Goal: Transaction & Acquisition: Purchase product/service

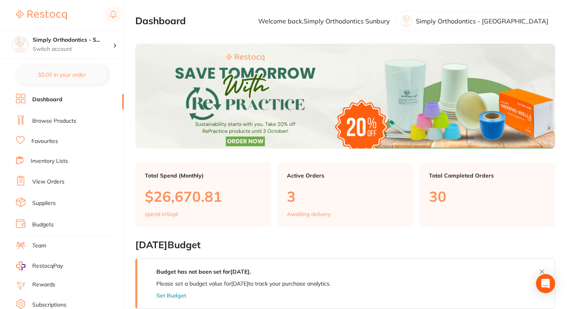
click at [70, 120] on link "Browse Products" at bounding box center [54, 121] width 44 height 8
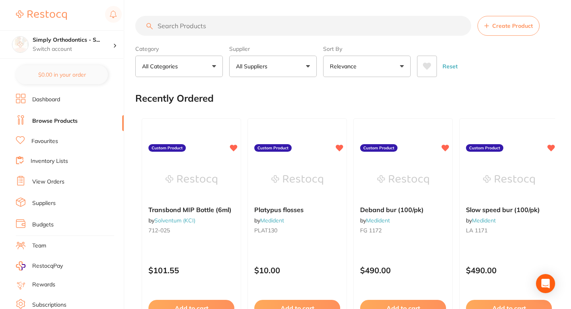
click at [182, 23] on input "search" at bounding box center [303, 26] width 336 height 20
paste input "SNISK"
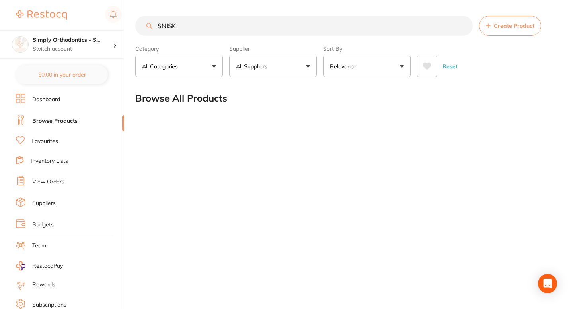
type input "SNISK"
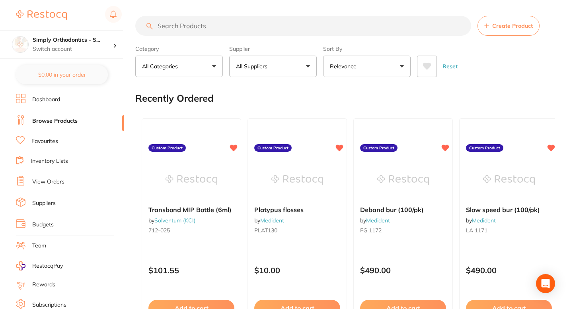
click at [188, 25] on input "search" at bounding box center [303, 26] width 336 height 20
paste input "SNISK"
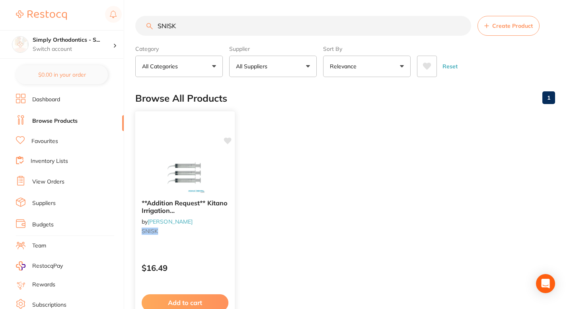
type input "SNISK"
click at [229, 144] on icon at bounding box center [227, 141] width 8 height 8
click at [228, 138] on icon at bounding box center [228, 141] width 8 height 7
click at [226, 179] on div at bounding box center [184, 173] width 99 height 40
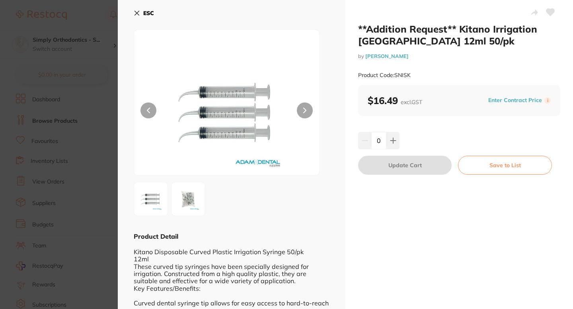
click at [550, 12] on icon at bounding box center [550, 12] width 8 height 7
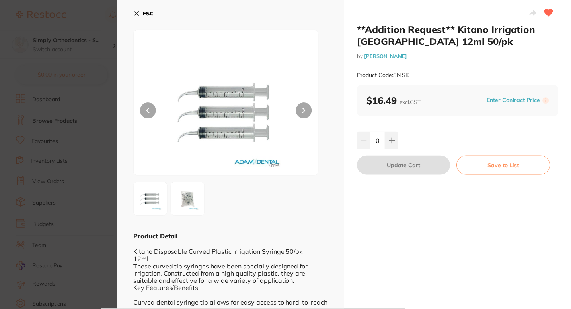
scroll to position [3, 0]
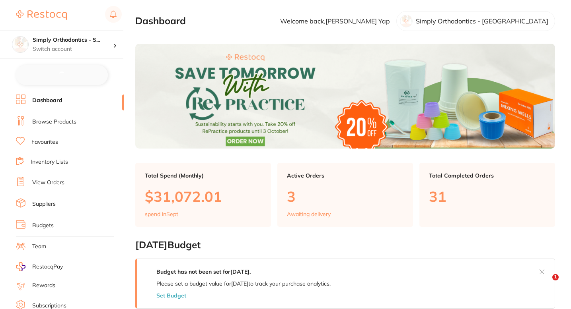
checkbox input "false"
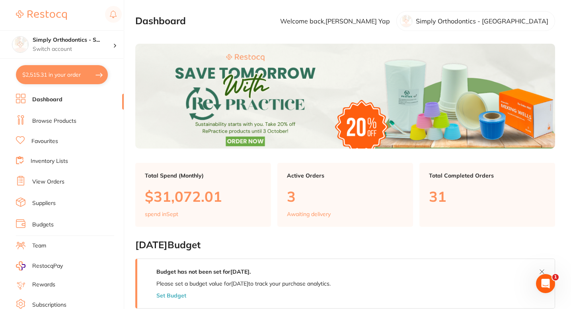
click at [74, 123] on link "Browse Products" at bounding box center [54, 121] width 44 height 8
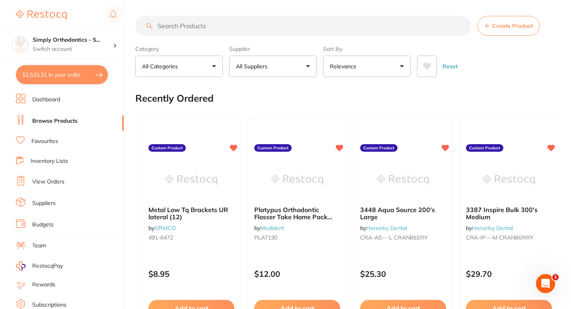
click at [184, 23] on input "search" at bounding box center [303, 26] width 336 height 20
paste input "SNISK"
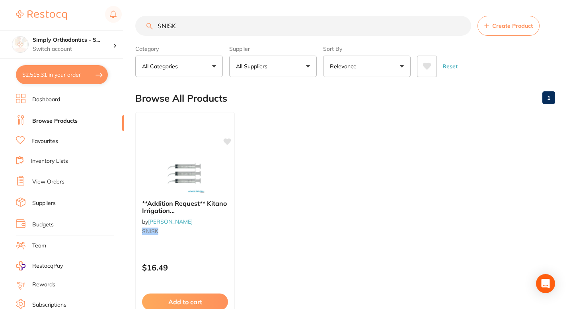
type input "SNISK"
click at [216, 252] on div "**Addition Request** Kitano Irrigation Syringe 12ml 50/pk by Adam Dental SNISK …" at bounding box center [184, 226] width 99 height 229
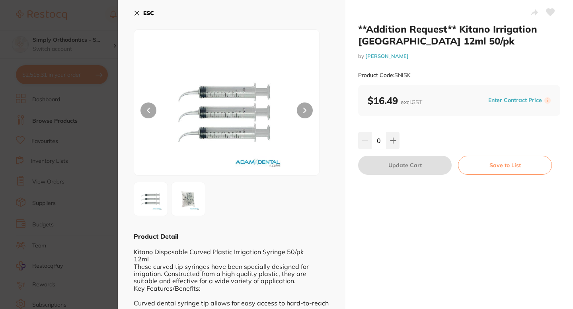
click at [549, 11] on icon at bounding box center [550, 12] width 8 height 7
click at [136, 11] on icon at bounding box center [137, 13] width 6 height 6
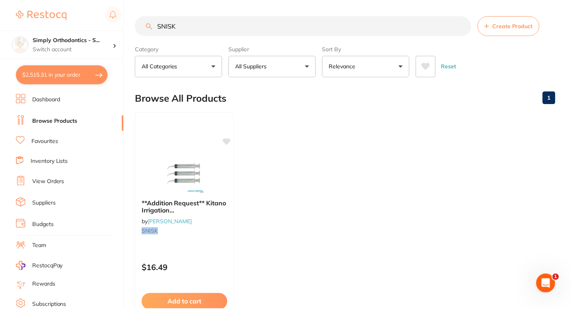
scroll to position [3, 0]
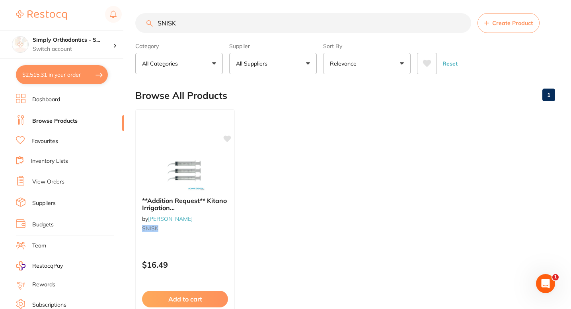
click at [497, 25] on span "Create Product" at bounding box center [512, 23] width 41 height 6
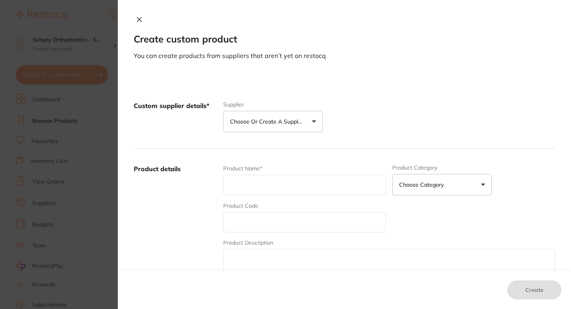
click at [278, 121] on p "Choose or create a supplier" at bounding box center [268, 122] width 76 height 8
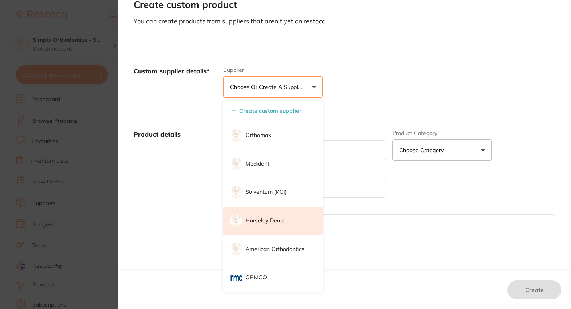
scroll to position [48, 0]
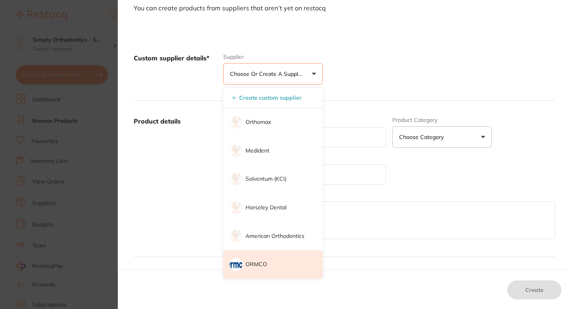
click at [254, 264] on p "ORMCO" at bounding box center [255, 265] width 21 height 8
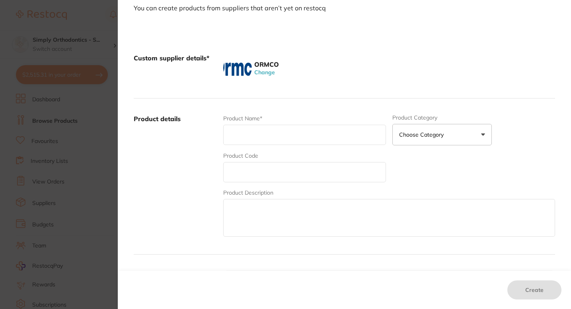
click at [249, 134] on input "text" at bounding box center [304, 135] width 163 height 20
click at [247, 138] on input "text" at bounding box center [304, 135] width 163 height 20
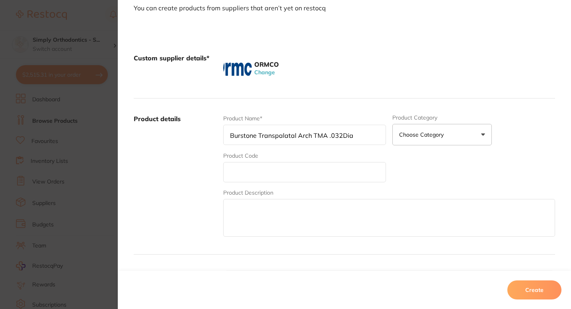
click at [340, 135] on input "Burstone Transpalatal Arch TMA .032Dia" at bounding box center [304, 135] width 163 height 20
type input "Burstone Transpalatal Arch TMA .032 Dia"
click at [255, 172] on input "text" at bounding box center [304, 172] width 163 height 20
type input "233-0002"
click at [445, 167] on div "Product Name* Burstone Transpalatal Arch TMA .032 Dia Product Category Choose C…" at bounding box center [389, 177] width 332 height 124
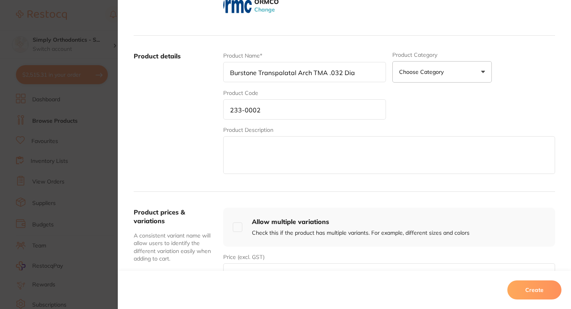
scroll to position [111, 0]
drag, startPoint x: 356, startPoint y: 73, endPoint x: 228, endPoint y: 65, distance: 128.3
click at [228, 65] on input "Burstone Transpalatal Arch TMA .032 Dia" at bounding box center [304, 71] width 163 height 20
paste input "MA Transpalatal Arch .032 Dia Pack 10"
type input "Burstone TMA Transpalatal Arch .032 Dia Pack 10"
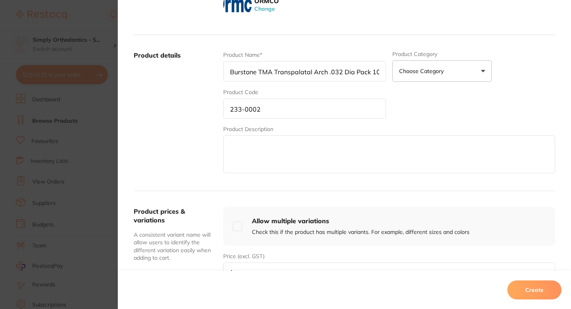
click at [415, 123] on div "Product Name* Burstone TMA Transpalatal Arch .032 Dia Pack 10 Product Category …" at bounding box center [389, 113] width 332 height 124
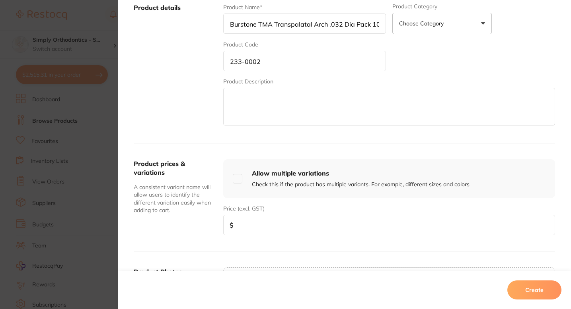
scroll to position [175, 0]
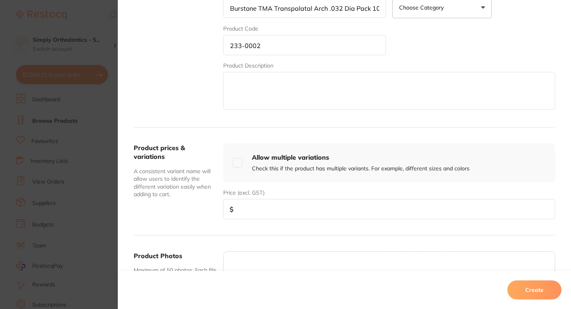
click at [250, 210] on input "number" at bounding box center [389, 209] width 332 height 20
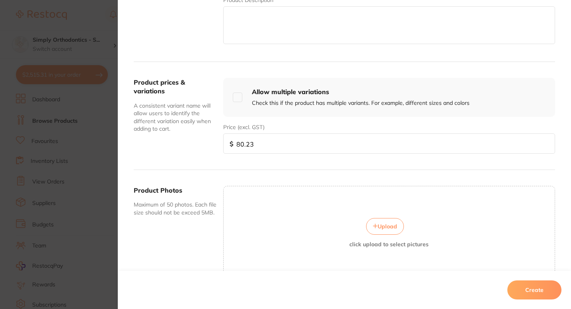
scroll to position [241, 0]
type input "80.23"
click at [380, 225] on span "Upload" at bounding box center [386, 225] width 19 height 7
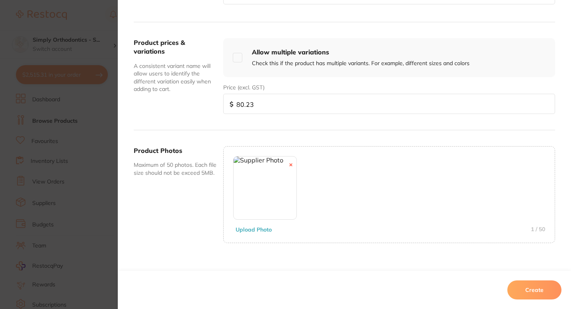
scroll to position [290, 0]
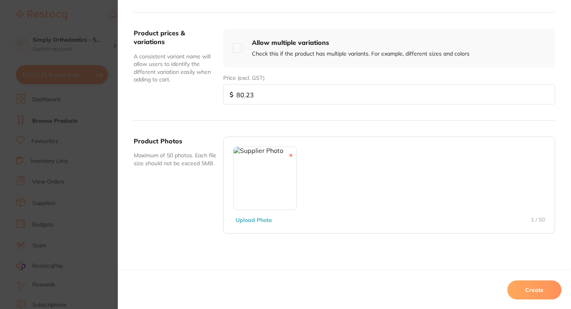
click at [527, 290] on button "Create" at bounding box center [534, 290] width 54 height 19
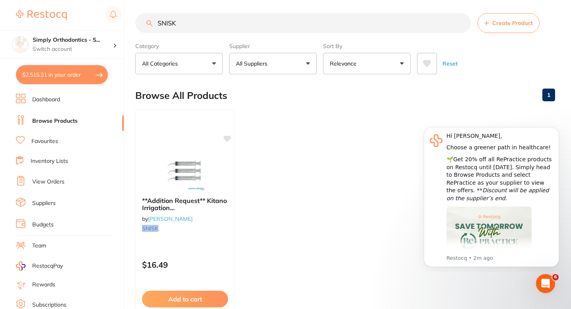
drag, startPoint x: 181, startPoint y: 23, endPoint x: 140, endPoint y: 21, distance: 40.2
click at [140, 21] on input "SNISK" at bounding box center [303, 23] width 336 height 20
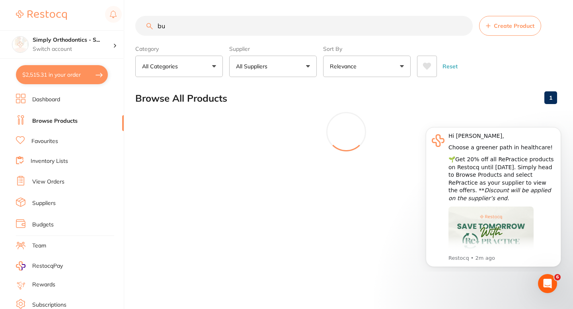
type input "b"
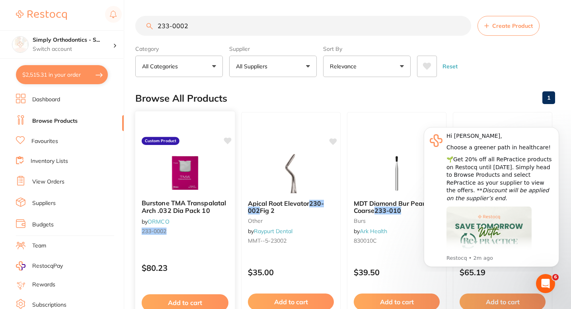
type input "233-0002"
click at [229, 140] on icon at bounding box center [228, 141] width 8 height 7
click at [92, 44] on h4 "Simply Orthodontics - S..." at bounding box center [73, 40] width 80 height 8
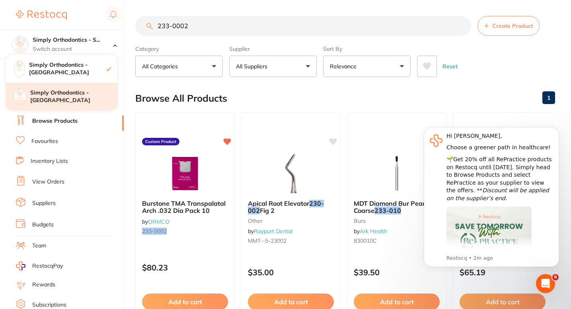
click at [85, 93] on h4 "Simply Orthodontics - Sunbury" at bounding box center [73, 97] width 87 height 16
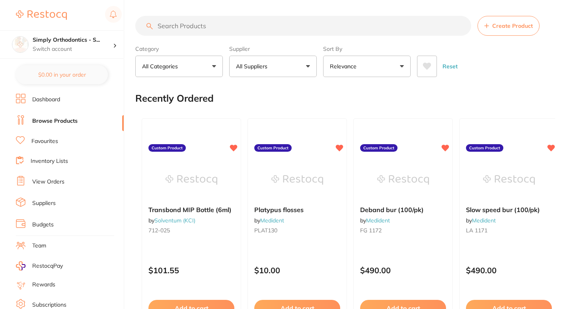
click at [216, 24] on input "search" at bounding box center [303, 26] width 336 height 20
paste input "Burstone TMA Transpalatal Arch .032 Dia Pack 10"
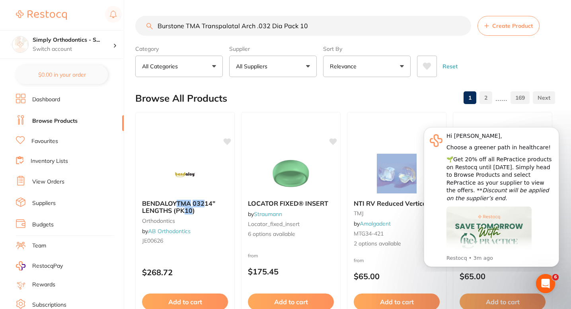
type input "Burstone TMA Transpalatal Arch .032 Dia Pack 10"
click at [498, 23] on span "Create Product" at bounding box center [512, 26] width 41 height 6
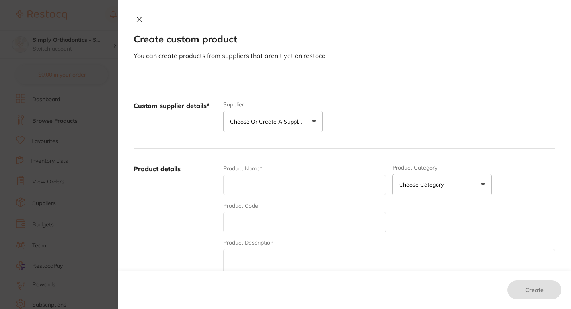
click at [270, 129] on button "Choose or create a supplier" at bounding box center [272, 121] width 99 height 21
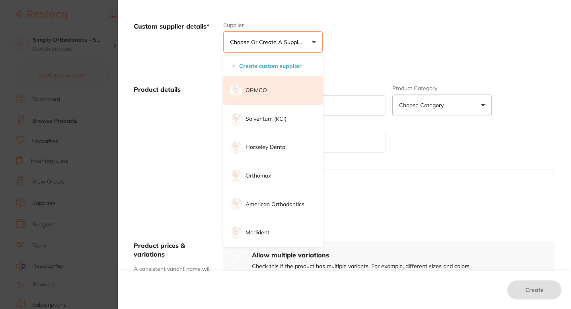
drag, startPoint x: 277, startPoint y: 85, endPoint x: 266, endPoint y: 84, distance: 11.6
click at [266, 84] on li "ORMCO" at bounding box center [272, 90] width 99 height 29
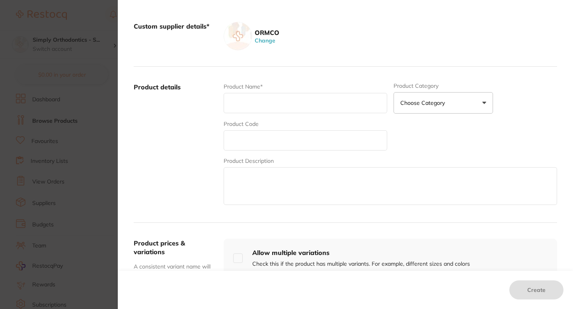
click at [247, 105] on input "text" at bounding box center [304, 103] width 163 height 20
paste input "Burstone TMA Transpalatal Arch .032 Dia Pack 10"
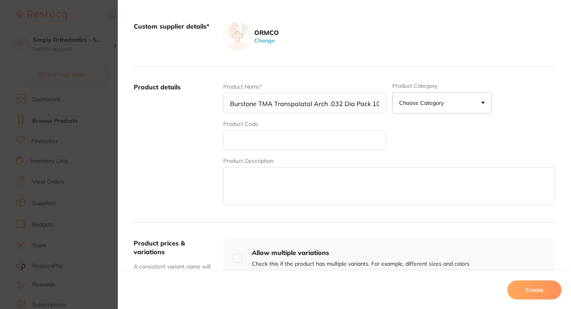
type input "Burstone TMA Transpalatal Arch .032 Dia Pack 10"
click at [239, 144] on input "text" at bounding box center [304, 140] width 163 height 20
paste input "233-0002"
type input "233-0002"
click at [443, 151] on div "Product Name* Burstone TMA Transpalatal Arch .032 Dia Pack 10 Product Category …" at bounding box center [389, 145] width 332 height 124
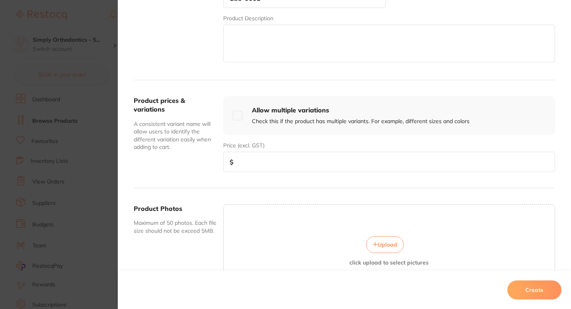
scroll to position [223, 0]
click at [300, 165] on input "number" at bounding box center [389, 161] width 332 height 20
type input "80.23"
click at [390, 241] on span "Upload" at bounding box center [386, 244] width 19 height 7
click at [542, 291] on button "Create" at bounding box center [534, 290] width 54 height 19
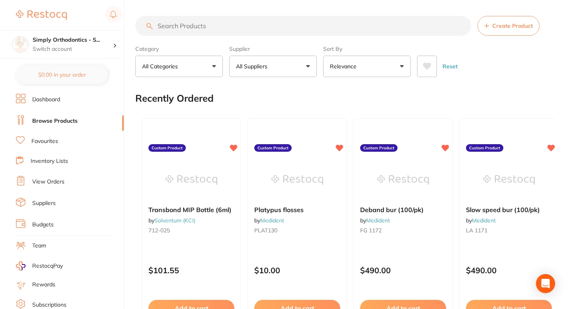
click at [213, 27] on input "search" at bounding box center [303, 26] width 336 height 20
paste input "233-0002"
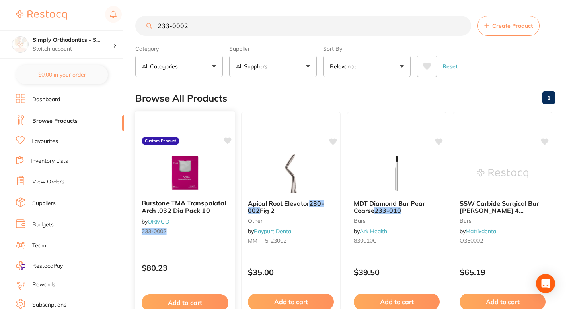
type input "233-0002"
click at [229, 141] on icon at bounding box center [228, 141] width 8 height 7
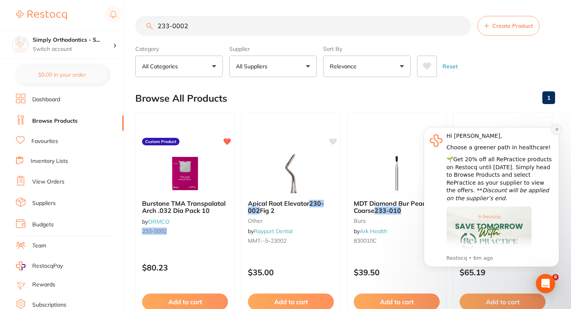
click at [557, 130] on icon "Dismiss notification" at bounding box center [556, 129] width 4 height 4
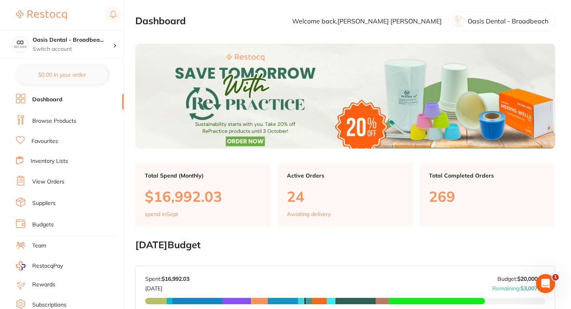
click at [70, 120] on link "Browse Products" at bounding box center [54, 121] width 44 height 8
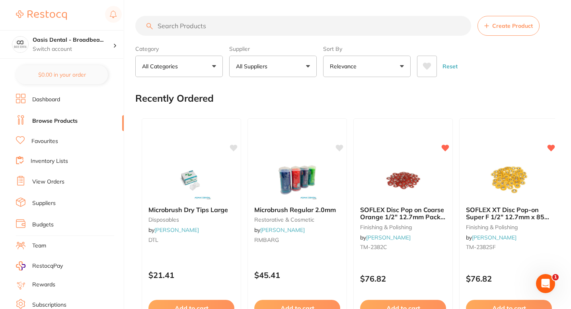
click at [169, 25] on input "search" at bounding box center [303, 26] width 336 height 20
paste input "VP-V040368019010"
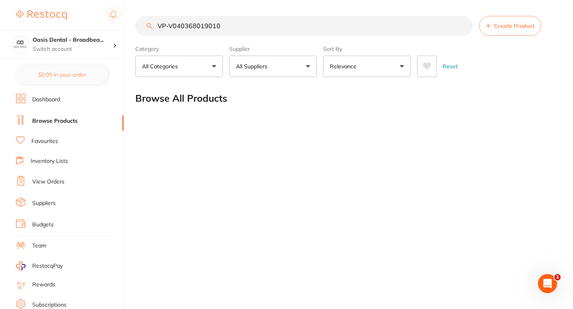
type input "VP-V040368019010"
click at [299, 69] on button "All Suppliers" at bounding box center [272, 66] width 87 height 21
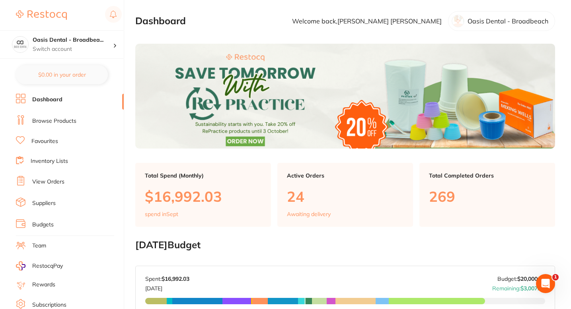
click at [68, 122] on link "Browse Products" at bounding box center [54, 121] width 44 height 8
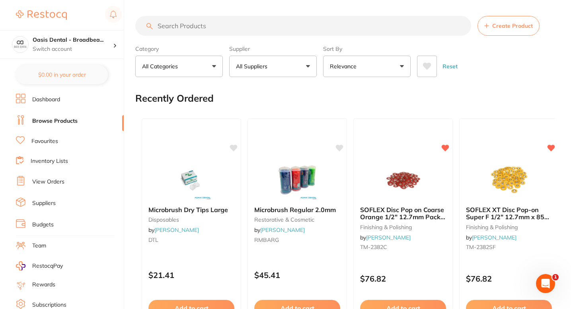
click at [214, 23] on input "search" at bounding box center [303, 26] width 336 height 20
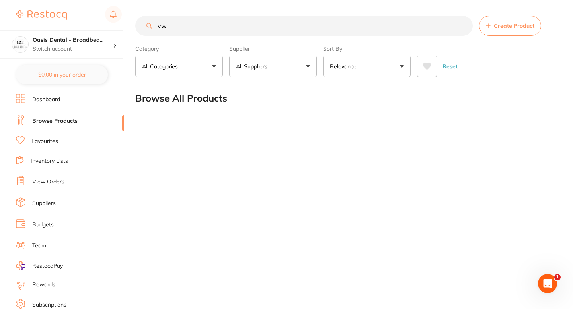
type input "v"
click at [208, 30] on input "search" at bounding box center [303, 26] width 337 height 20
drag, startPoint x: 184, startPoint y: 31, endPoint x: 142, endPoint y: 6, distance: 48.3
click at [143, 22] on input "wvd" at bounding box center [303, 26] width 337 height 20
paste input "VP-V040368019010"
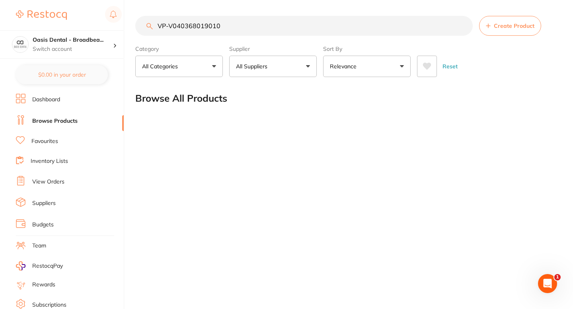
type input "VP-V040368019010"
drag, startPoint x: 226, startPoint y: 26, endPoint x: 147, endPoint y: 27, distance: 79.5
click at [147, 27] on div "VP-V040368019010 Create Product" at bounding box center [345, 26] width 421 height 20
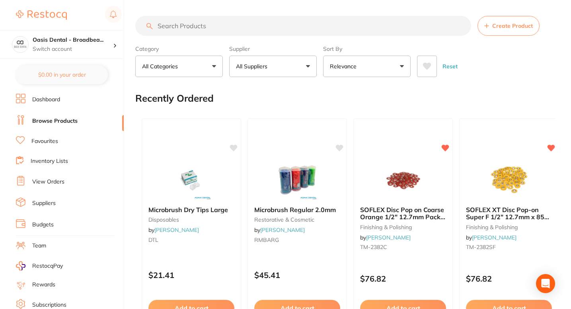
click at [187, 28] on input "search" at bounding box center [303, 26] width 336 height 20
paste input "VP-V040368019010"
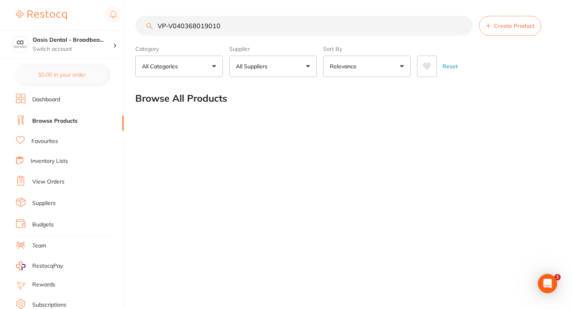
drag, startPoint x: 168, startPoint y: 25, endPoint x: 149, endPoint y: 17, distance: 20.6
click at [149, 24] on div "VP-V040368019010 Create Product" at bounding box center [345, 26] width 421 height 20
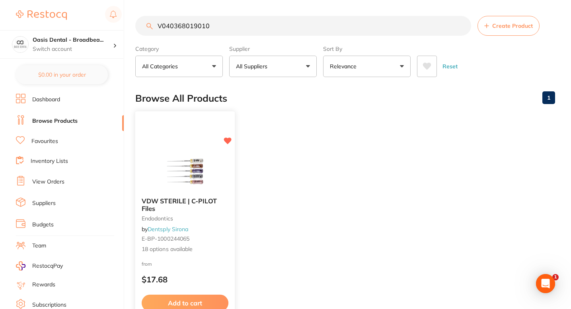
type input "V040368019010"
click at [227, 239] on small "E-BP-1000244065" at bounding box center [185, 239] width 87 height 6
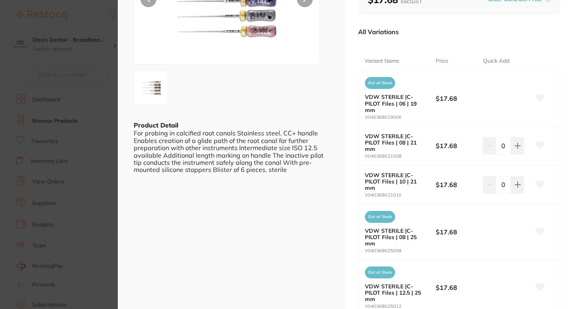
scroll to position [127, 0]
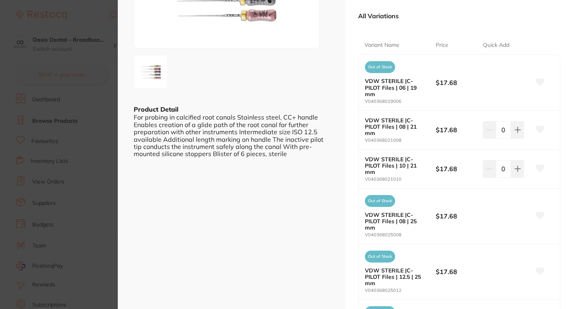
click at [540, 165] on icon at bounding box center [540, 168] width 8 height 7
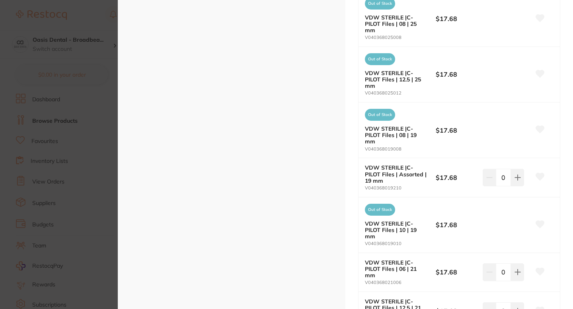
scroll to position [350, 0]
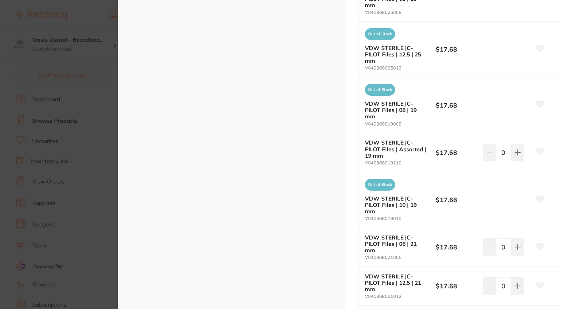
click at [539, 196] on icon at bounding box center [540, 199] width 8 height 7
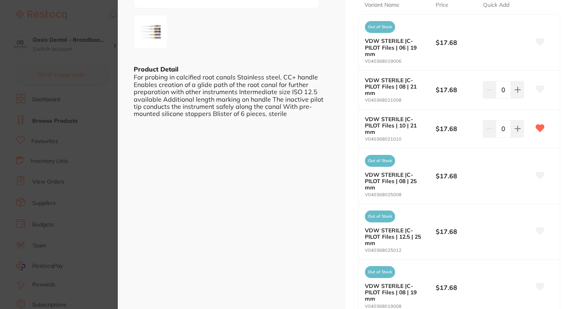
scroll to position [168, 0]
click at [303, 26] on div at bounding box center [232, 31] width 196 height 34
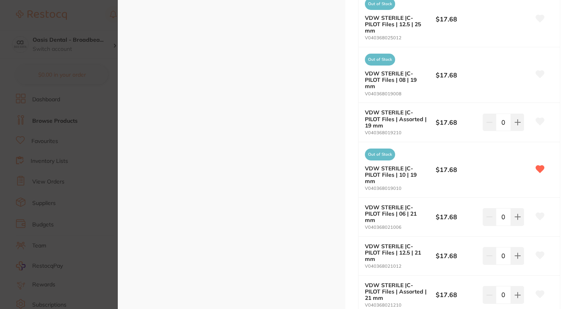
scroll to position [384, 0]
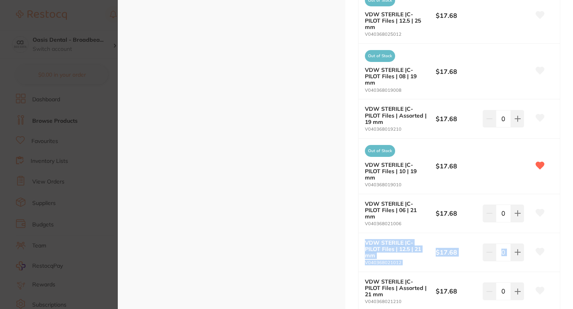
drag, startPoint x: 572, startPoint y: 166, endPoint x: 572, endPoint y: 191, distance: 25.1
click at [572, 191] on div "VDW STERILE | C-PILOT Files endodontics by Dentsply Sirona Product Code: E-BP-1…" at bounding box center [345, 154] width 455 height 309
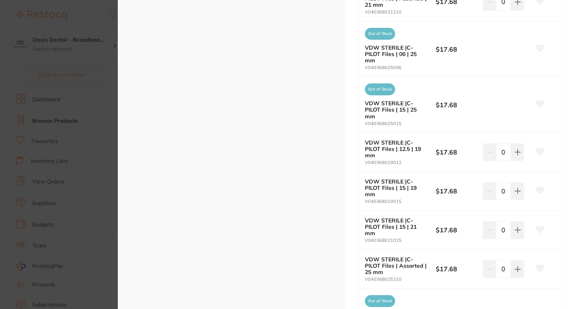
scroll to position [688, 0]
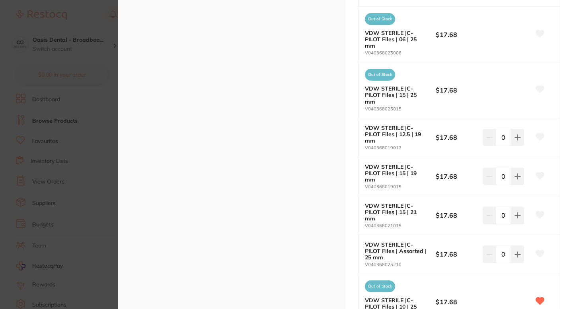
drag, startPoint x: 572, startPoint y: 241, endPoint x: 569, endPoint y: 223, distance: 18.1
click at [570, 223] on div "VDW STERILE | C-PILOT Files endodontics by Dentsply Sirona Product Code: E-BP-1…" at bounding box center [345, 154] width 455 height 309
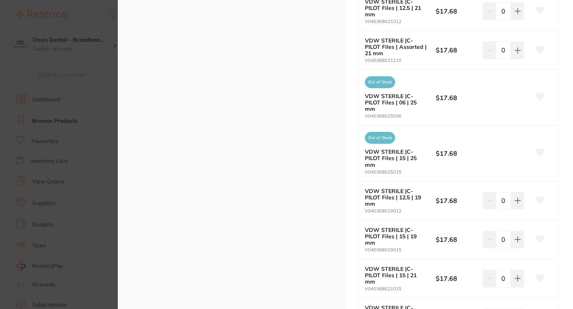
scroll to position [691, 0]
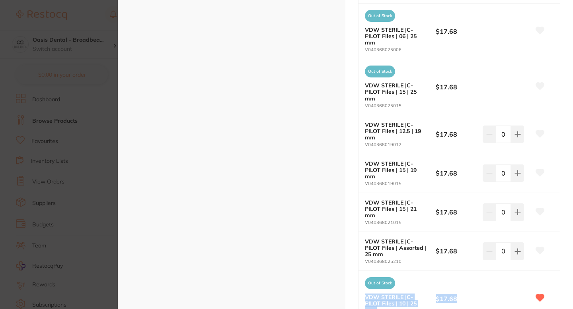
drag, startPoint x: 363, startPoint y: 210, endPoint x: 455, endPoint y: 213, distance: 91.9
click at [455, 271] on div "Out of Stock VDW STERILE |C-PILOT Files | 10 | 25 mm V040368025010 $17.68" at bounding box center [458, 298] width 201 height 55
copy div "VDW STERILE |C-PILOT Files | 10 | 25 mm V040368025010 $17.68"
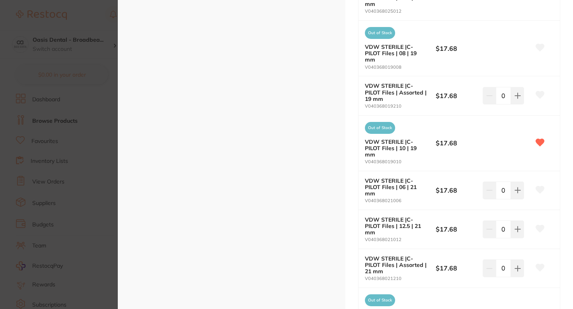
scroll to position [405, 0]
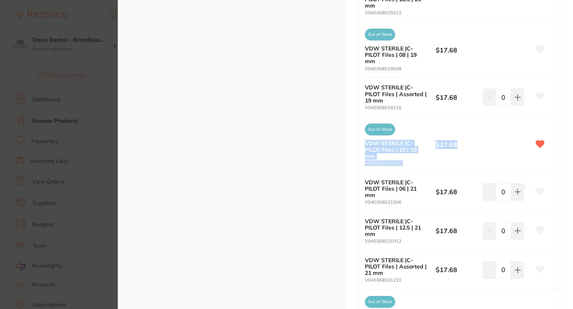
drag, startPoint x: 364, startPoint y: 105, endPoint x: 451, endPoint y: 111, distance: 86.9
click at [451, 117] on div "Out of Stock VDW STERILE |C-PILOT Files | 10 | 19 mm V040368019010 $17.68" at bounding box center [458, 145] width 201 height 56
copy div "VDW STERILE |C-PILOT Files | 10 | 19 mm V040368019010 $17.68"
click at [78, 15] on section "VDW STERILE | C-PILOT Files endodontics by Dentsply Sirona Product Code: E-BP-1…" at bounding box center [286, 154] width 573 height 309
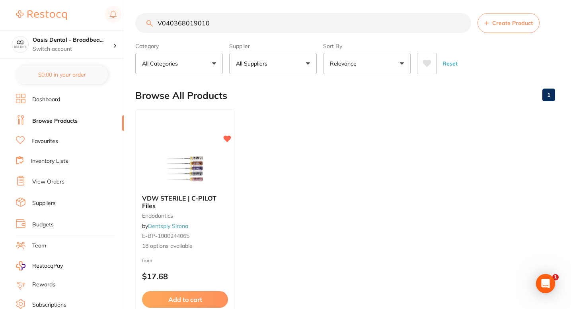
click at [49, 181] on link "View Orders" at bounding box center [48, 182] width 32 height 8
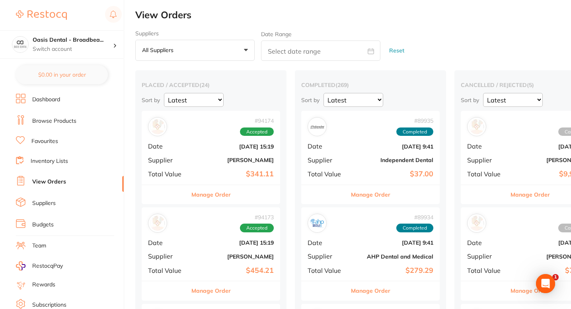
click at [416, 36] on div "Suppliers All suppliers +0 All suppliers AB Orthodontics [PERSON_NAME] Dental A…" at bounding box center [352, 45] width 435 height 31
click at [53, 138] on link "Favourites" at bounding box center [44, 142] width 27 height 8
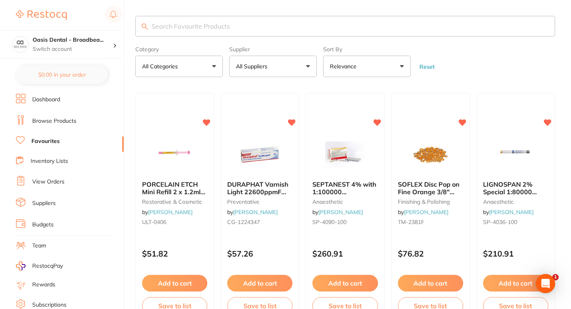
click at [253, 31] on input "search" at bounding box center [344, 26] width 419 height 21
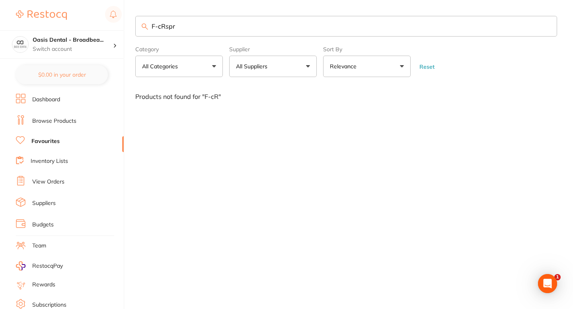
click at [253, 31] on input "F-cRspr" at bounding box center [345, 26] width 421 height 21
type input "F-CRSPR"
click at [56, 117] on link "Browse Products" at bounding box center [54, 121] width 44 height 8
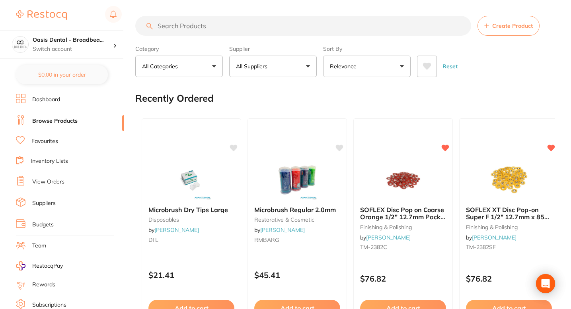
click at [170, 25] on input "search" at bounding box center [303, 26] width 336 height 20
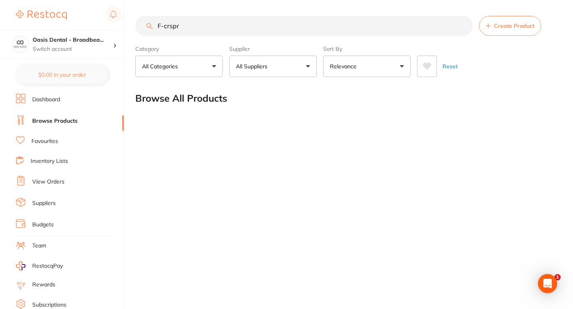
drag, startPoint x: 185, startPoint y: 26, endPoint x: 143, endPoint y: 27, distance: 42.2
click at [143, 27] on input "F-crspr" at bounding box center [303, 26] width 337 height 20
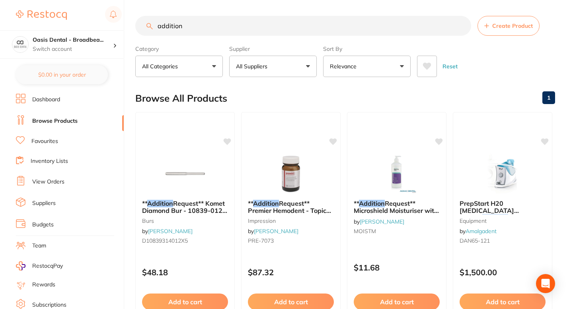
click at [310, 65] on button "All Suppliers" at bounding box center [272, 66] width 87 height 21
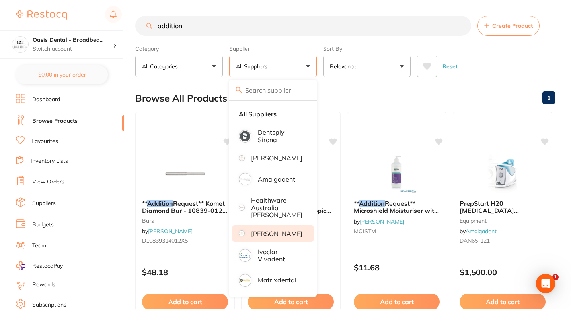
click at [284, 237] on p "[PERSON_NAME]" at bounding box center [276, 233] width 51 height 7
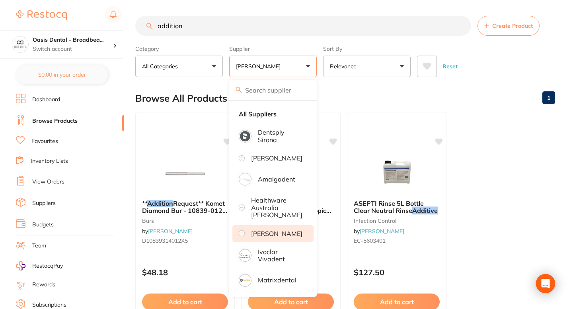
click at [353, 90] on div "Browse All Products 1" at bounding box center [344, 98] width 419 height 27
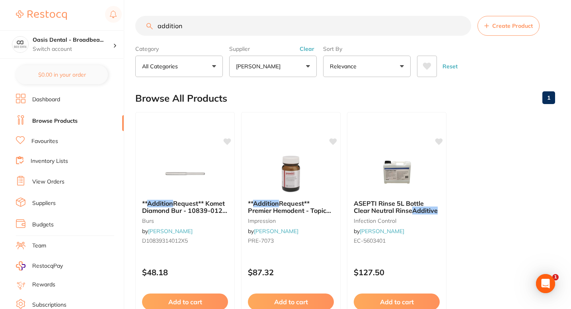
click at [498, 175] on ul "** Addition Request** Komet Diamond Bur - 10839-012 - End Cutting - High Speed,…" at bounding box center [344, 226] width 419 height 229
click at [181, 27] on input "addition" at bounding box center [303, 26] width 336 height 20
type input "a"
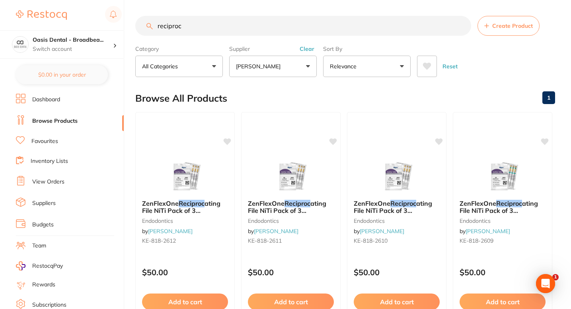
click at [193, 27] on input "reciproc" at bounding box center [303, 26] width 336 height 20
type input "reciproc blue"
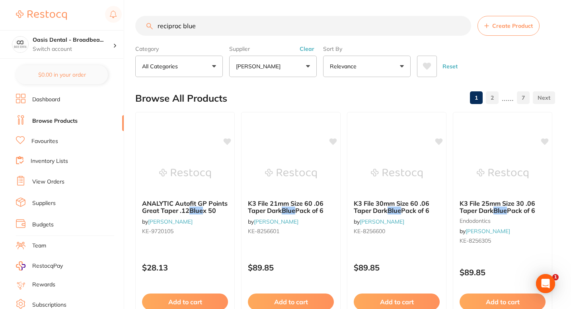
click at [56, 142] on link "Favourites" at bounding box center [44, 142] width 27 height 8
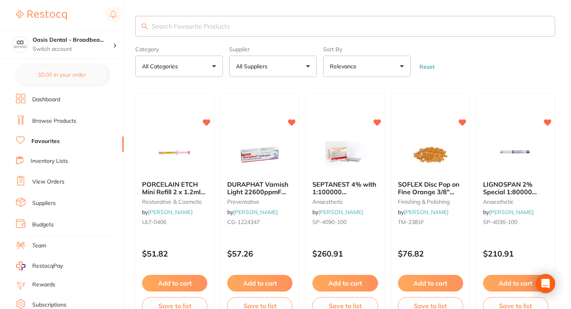
click at [239, 29] on input "search" at bounding box center [344, 26] width 419 height 21
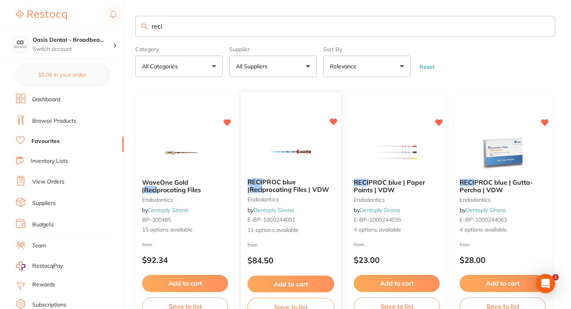
type input "reci"
click at [320, 227] on span "11 options available" at bounding box center [290, 231] width 87 height 8
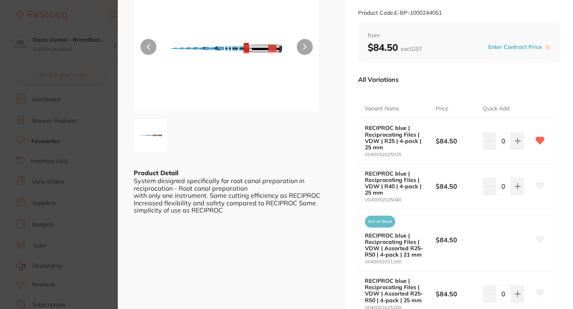
scroll to position [80, 0]
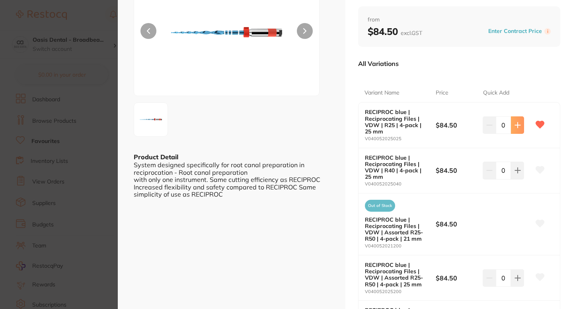
click at [518, 125] on icon at bounding box center [517, 124] width 5 height 5
type input "3"
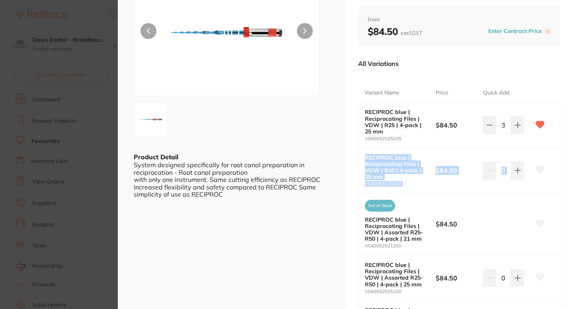
drag, startPoint x: 572, startPoint y: 108, endPoint x: 572, endPoint y: 159, distance: 50.9
click at [572, 158] on div "RECIPROC blue | Reciprocating Files | VDW endodontics by Dentsply Sirona Produc…" at bounding box center [345, 154] width 455 height 309
click at [556, 86] on div "Variant Name Price Quick Add" at bounding box center [459, 93] width 202 height 19
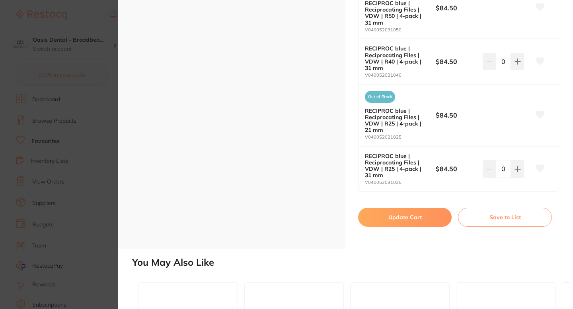
scroll to position [588, 0]
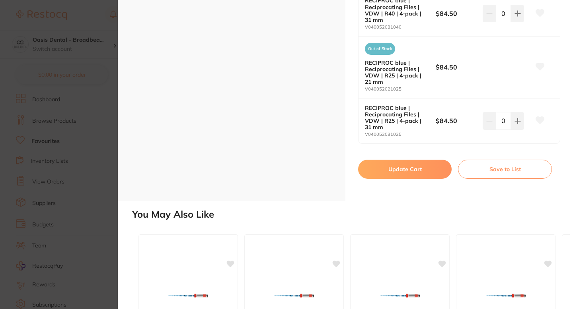
click at [390, 173] on button "Update Cart" at bounding box center [404, 169] width 93 height 19
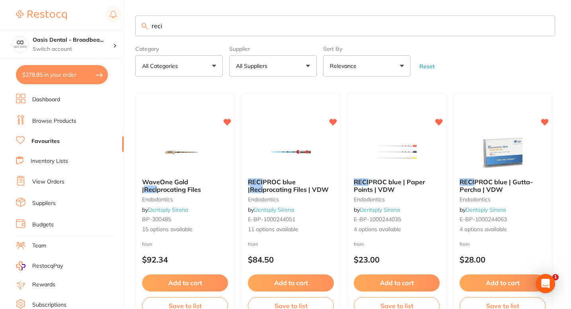
click at [72, 77] on button "$278.85 in your order" at bounding box center [62, 74] width 92 height 19
checkbox input "true"
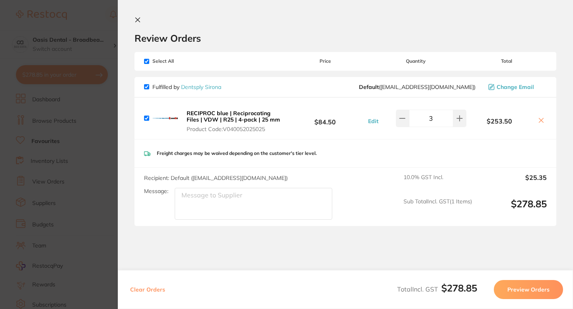
click at [136, 19] on icon at bounding box center [137, 20] width 6 height 6
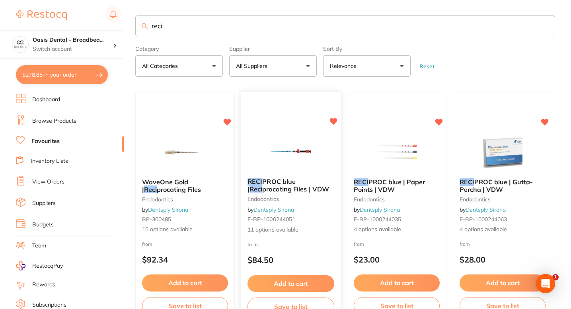
click at [306, 241] on div "from $84.50" at bounding box center [290, 255] width 99 height 29
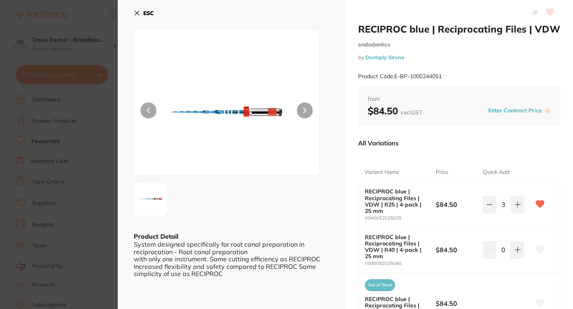
click at [138, 12] on icon at bounding box center [137, 13] width 6 height 6
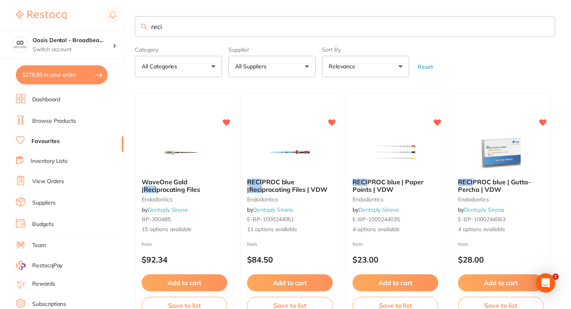
scroll to position [0, 0]
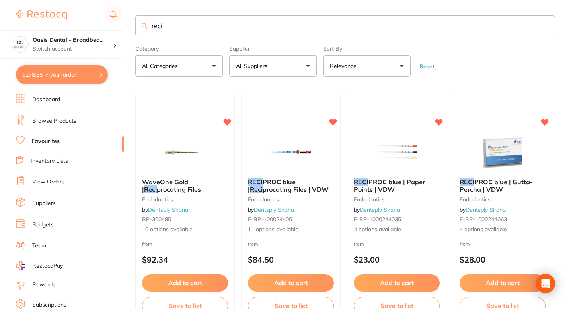
click at [172, 24] on input "reci" at bounding box center [344, 26] width 419 height 21
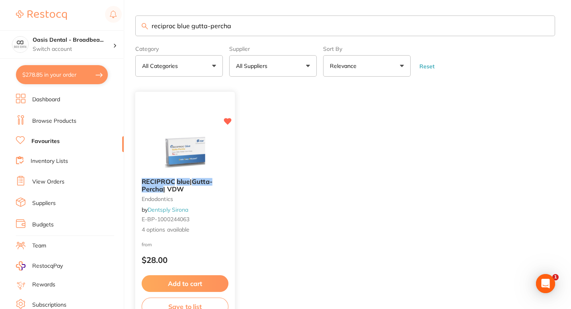
scroll to position [0, 0]
type input "reciproc blue gutta-percha"
click at [216, 235] on div "RECIPROC blue | Gutta-Percha | VDW endodontics by Dentsply Sirona E-BP-10002440…" at bounding box center [184, 206] width 99 height 69
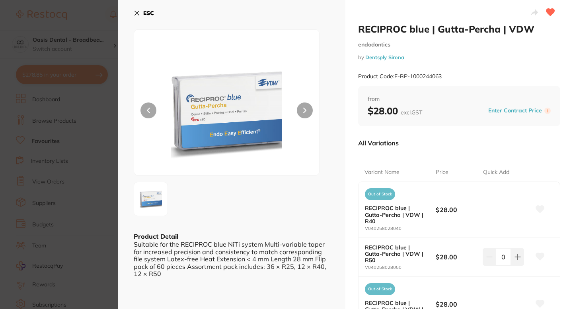
click at [257, 217] on div "ESC Product Detail Suitable for the RECIPROC blue NiTi system Multi-variable ta…" at bounding box center [231, 214] width 227 height 429
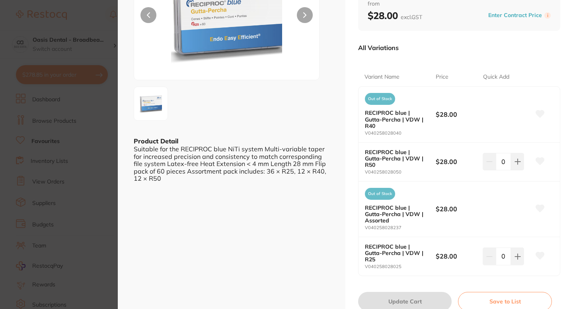
scroll to position [111, 0]
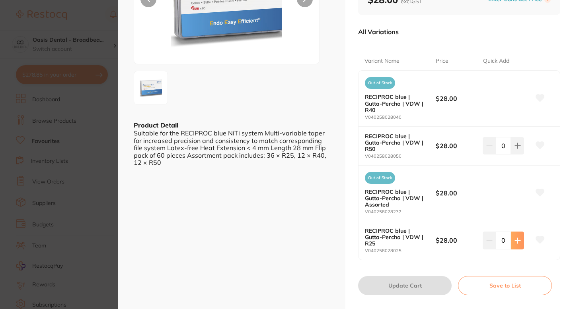
click at [519, 232] on button at bounding box center [517, 240] width 13 height 17
type input "1"
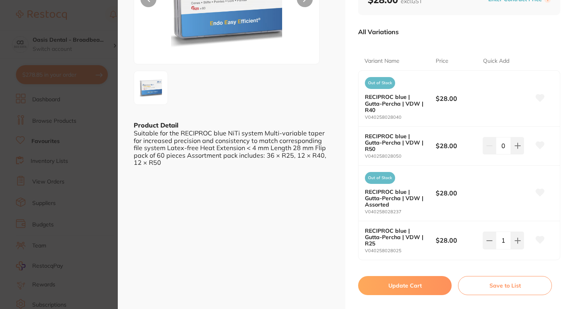
scroll to position [0, 0]
click at [426, 276] on button "Update Cart" at bounding box center [404, 285] width 93 height 19
checkbox input "false"
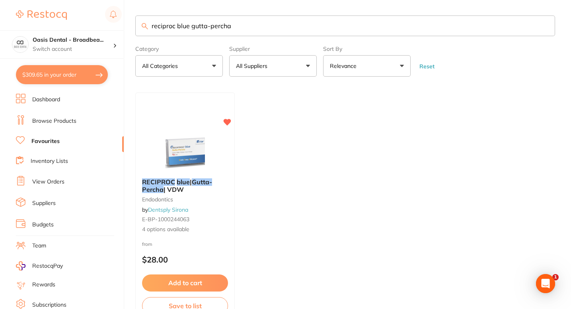
click at [81, 75] on button "$309.65 in your order" at bounding box center [62, 74] width 92 height 19
checkbox input "true"
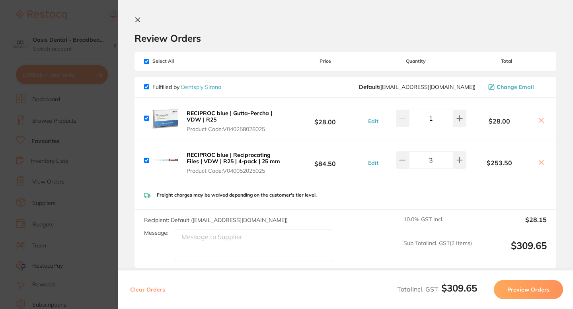
click at [534, 292] on button "Preview Orders" at bounding box center [527, 289] width 69 height 19
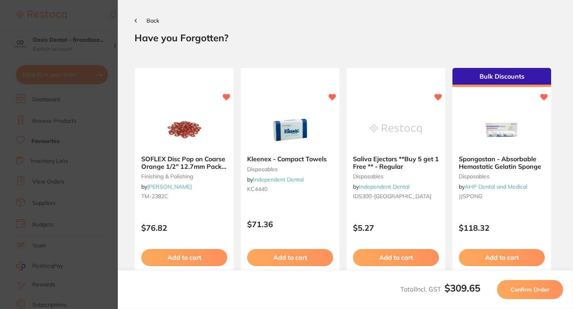
click at [534, 292] on span "Confirm Order" at bounding box center [529, 289] width 39 height 7
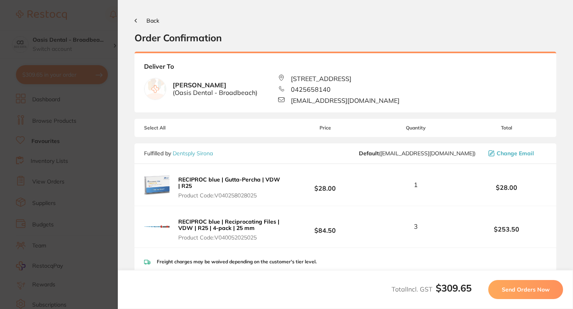
click at [534, 292] on span "Send Orders Now" at bounding box center [525, 289] width 48 height 7
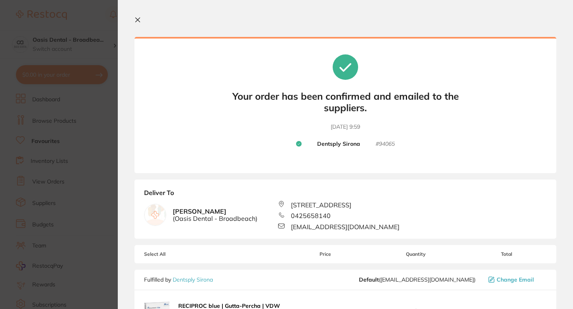
click at [140, 18] on icon at bounding box center [137, 20] width 6 height 6
